Goal: Navigation & Orientation: Find specific page/section

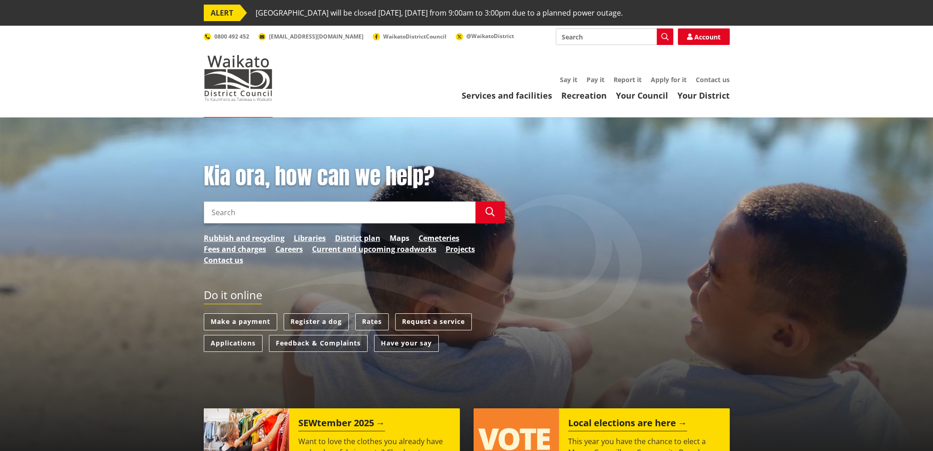
click at [403, 239] on link "Maps" at bounding box center [400, 238] width 20 height 11
click at [366, 236] on link "District plan" at bounding box center [357, 238] width 45 height 11
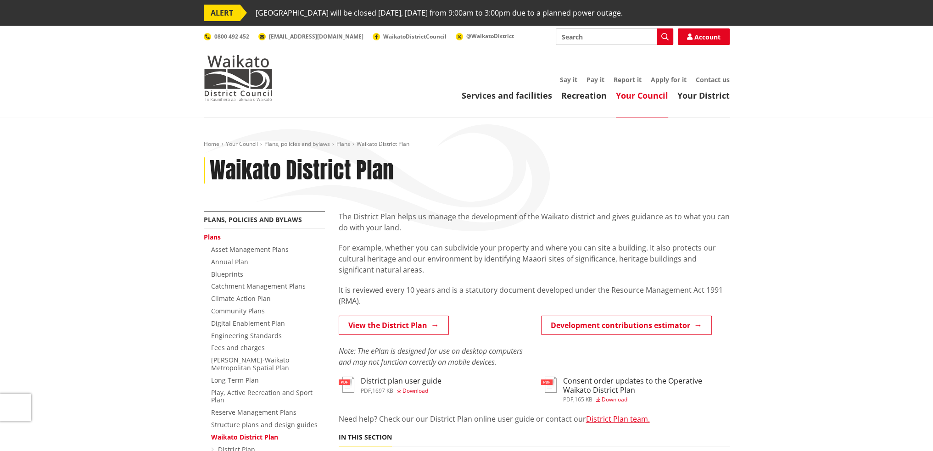
scroll to position [46, 0]
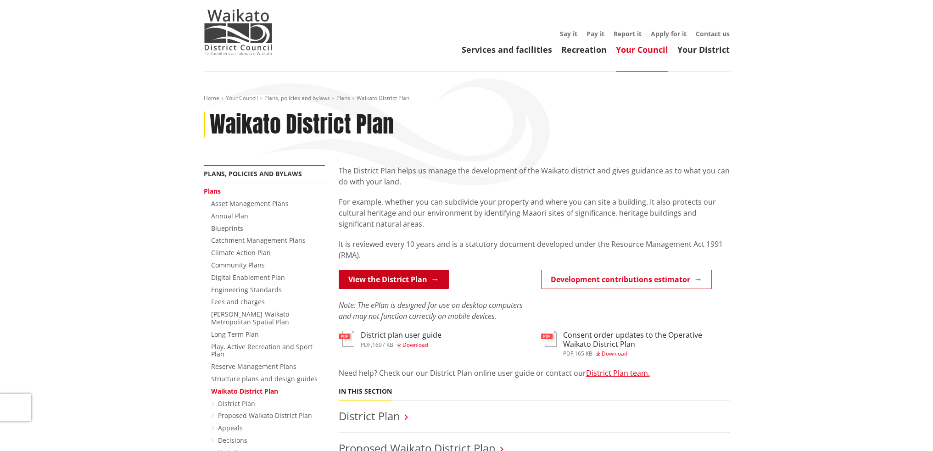
click at [388, 279] on link "View the District Plan" at bounding box center [394, 279] width 110 height 19
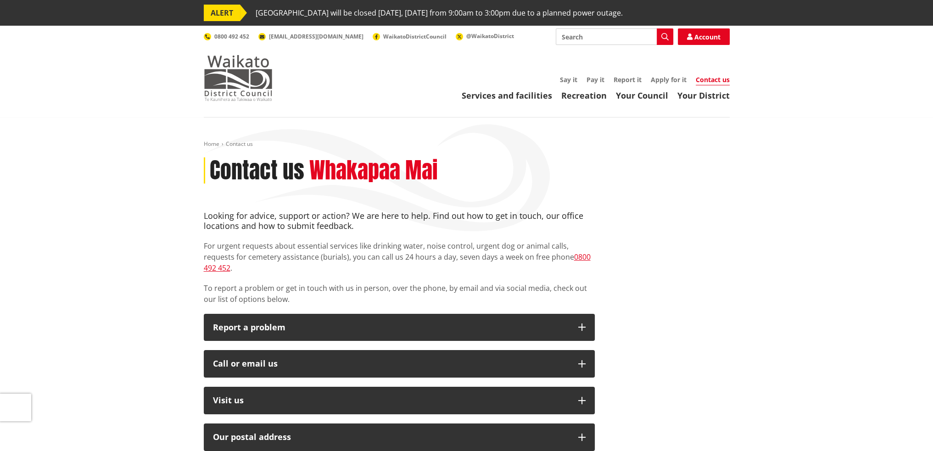
click at [236, 79] on img at bounding box center [238, 78] width 69 height 46
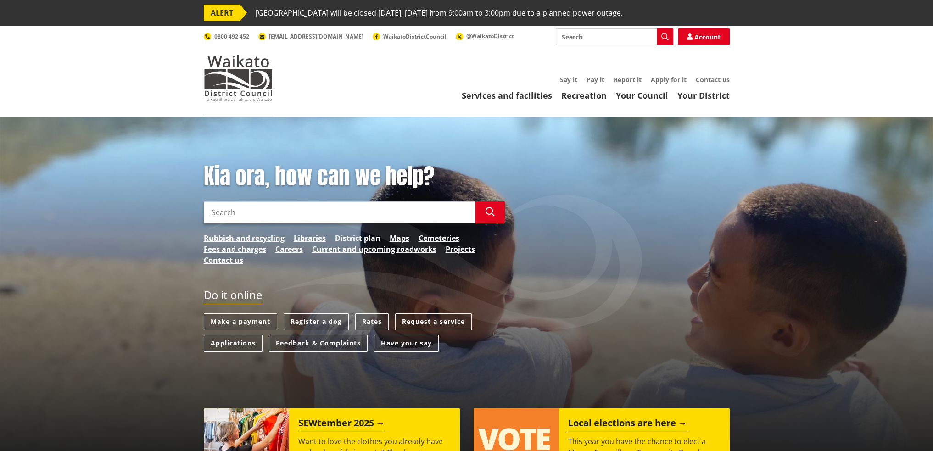
click at [354, 235] on link "District plan" at bounding box center [357, 238] width 45 height 11
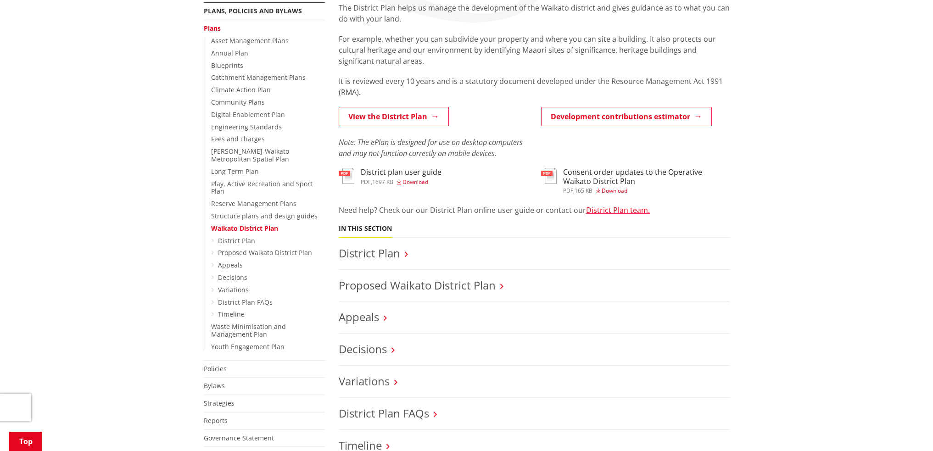
scroll to position [230, 0]
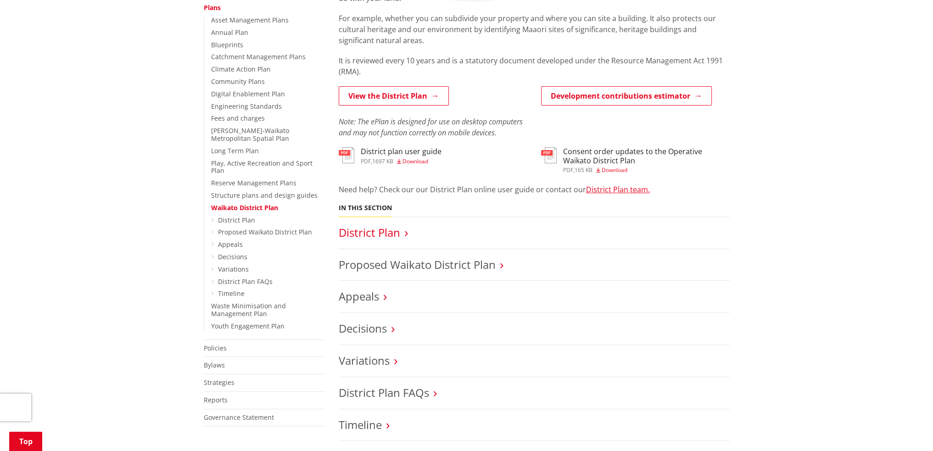
click at [391, 235] on link "District Plan" at bounding box center [370, 232] width 62 height 15
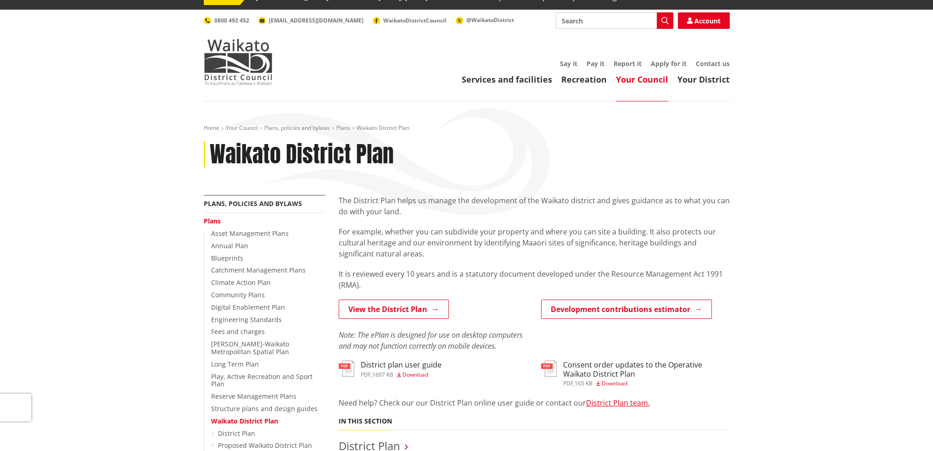
scroll to position [0, 0]
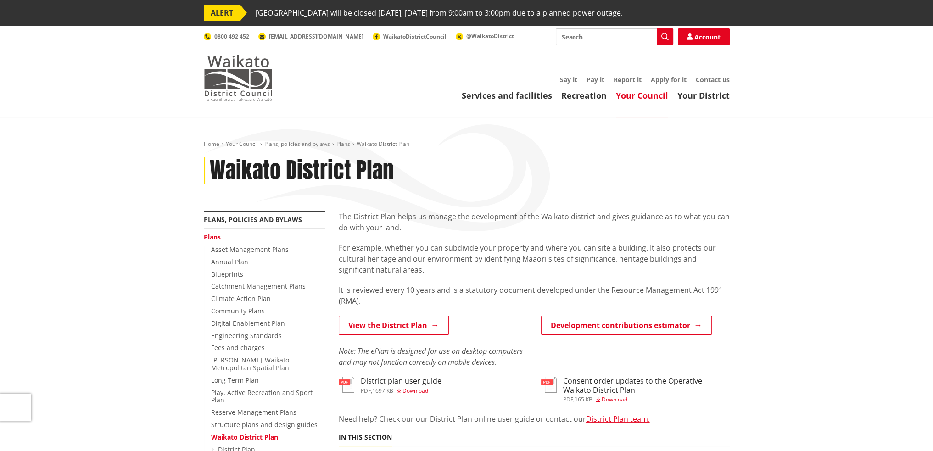
click at [232, 68] on img at bounding box center [238, 78] width 69 height 46
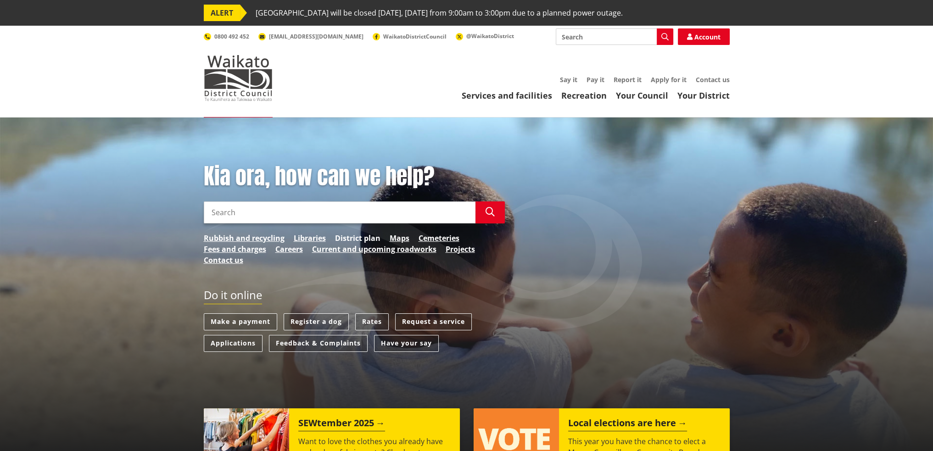
click at [347, 238] on link "District plan" at bounding box center [357, 238] width 45 height 11
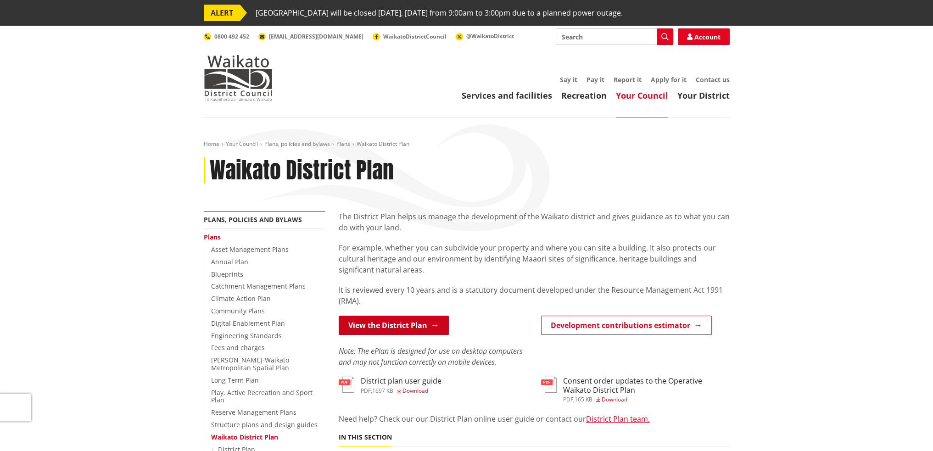
click at [387, 326] on link "View the District Plan" at bounding box center [394, 325] width 110 height 19
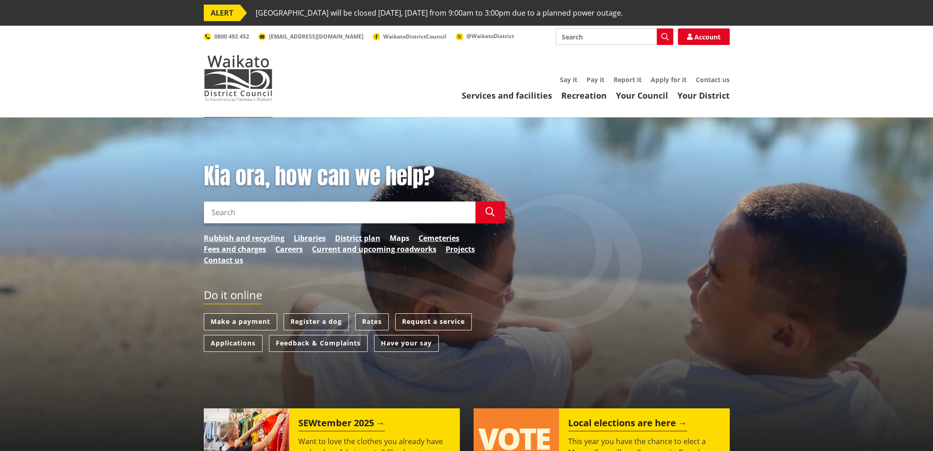
click at [397, 238] on link "Maps" at bounding box center [400, 238] width 20 height 11
